Goal: Find contact information: Find contact information

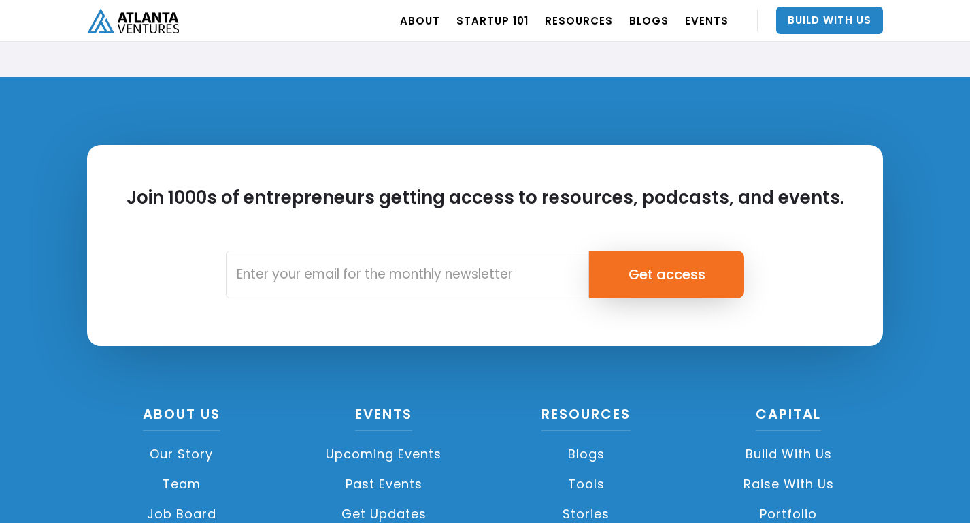
scroll to position [3148, 0]
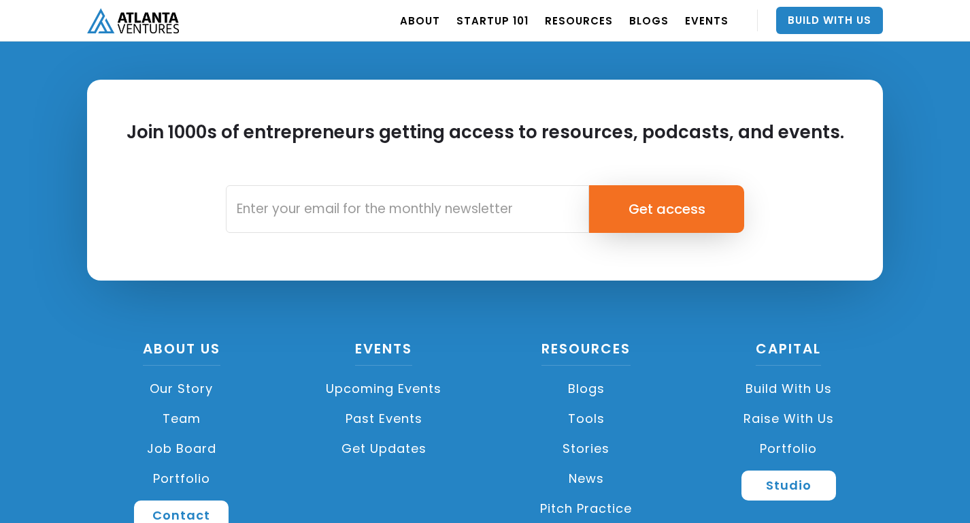
click at [184, 404] on link "Team" at bounding box center [181, 419] width 189 height 30
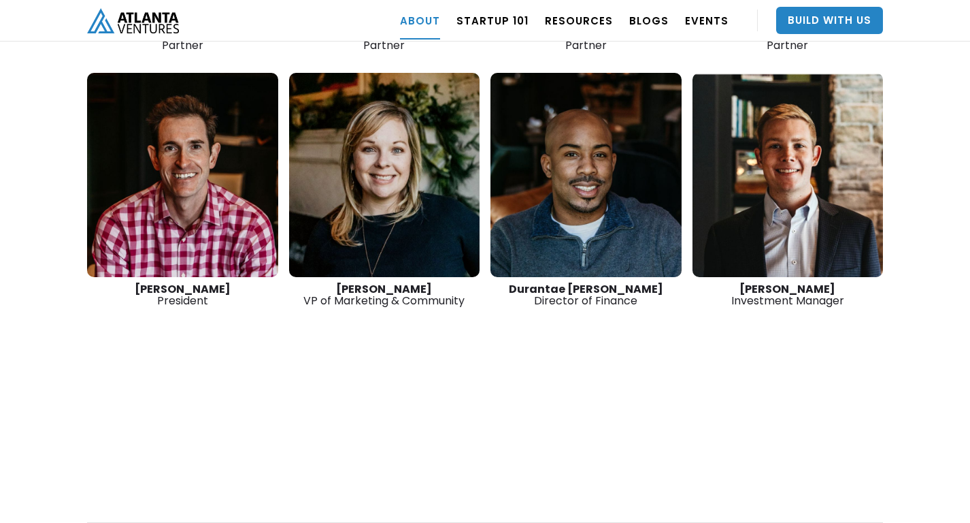
scroll to position [2165, 0]
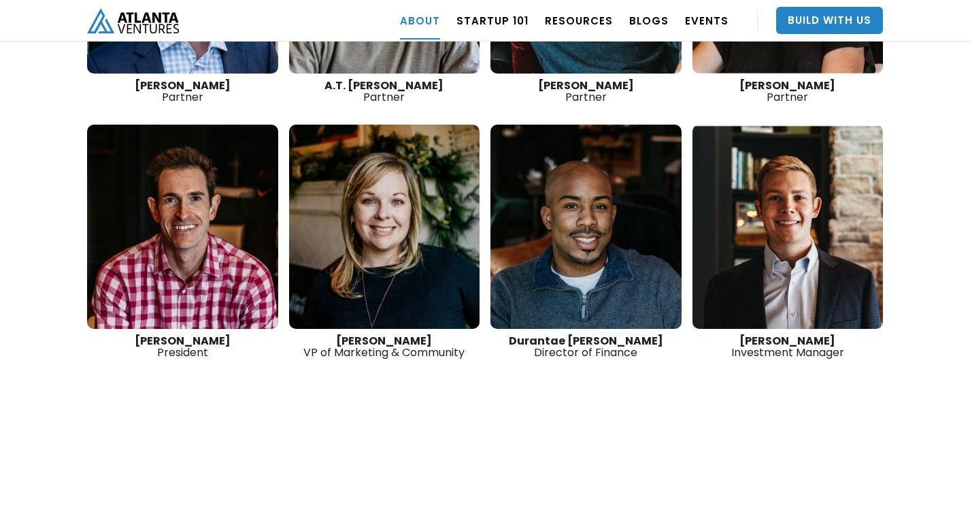
click at [381, 134] on link at bounding box center [384, 227] width 191 height 204
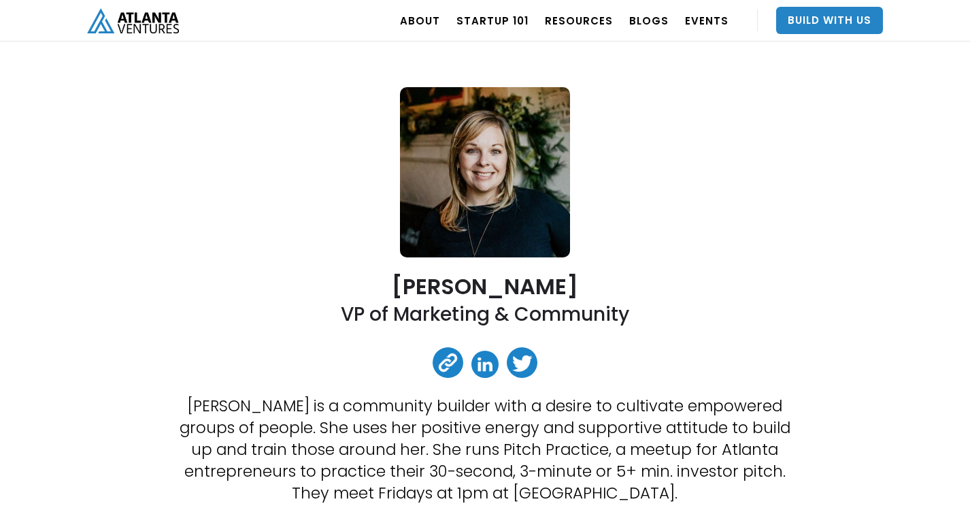
scroll to position [62, 0]
